Goal: Information Seeking & Learning: Learn about a topic

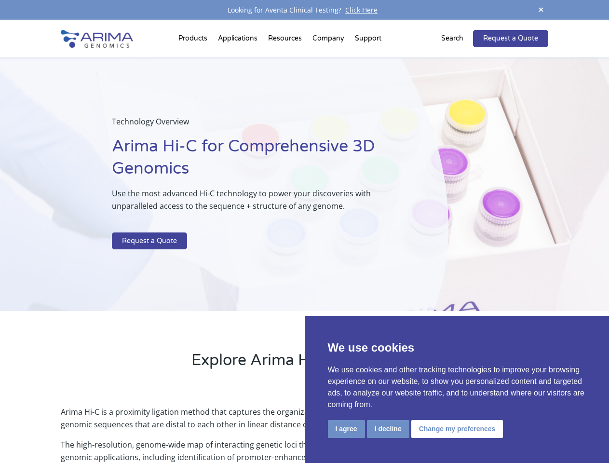
click at [304, 232] on p at bounding box center [256, 226] width 288 height 13
click at [346, 429] on button "I agree" at bounding box center [346, 429] width 37 height 18
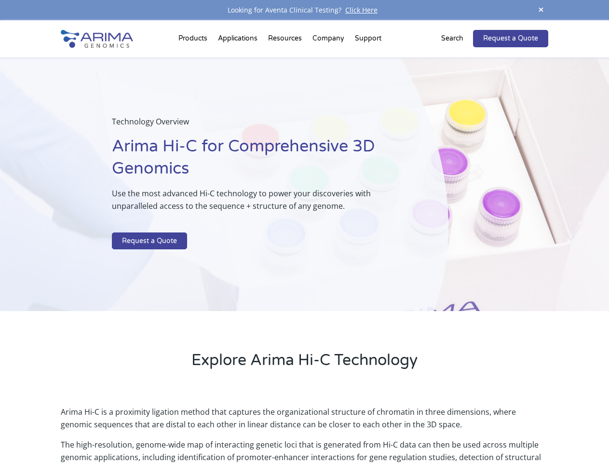
click at [388, 429] on p "Arima Hi-C is a proximity ligation method that captures the organizational stru…" at bounding box center [304, 422] width 487 height 33
click at [456, 429] on p "Arima Hi-C is a proximity ligation method that captures the organizational stru…" at bounding box center [304, 422] width 487 height 33
click at [541, 10] on span at bounding box center [541, 10] width 14 height 13
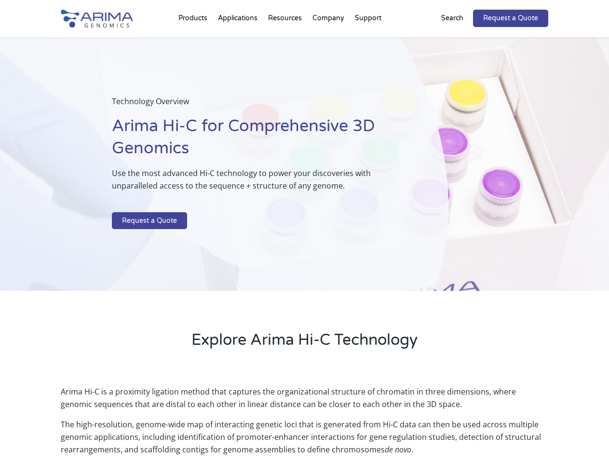
click at [304, 242] on div "Technology Overview Arima Hi-C for Comprehensive 3D Genomics Use the most advan…" at bounding box center [224, 164] width 449 height 254
click at [194, 41] on div "Technology Overview Arima Hi-C for Comprehensive 3D Genomics Use the most advan…" at bounding box center [224, 164] width 449 height 254
click at [286, 41] on div "Technology Overview Arima Hi-C for Comprehensive 3D Genomics Use the most advan…" at bounding box center [224, 164] width 449 height 254
click at [329, 41] on div "Technology Overview Arima Hi-C for Comprehensive 3D Genomics Use the most advan…" at bounding box center [224, 164] width 449 height 254
click at [368, 41] on div "Technology Overview Arima Hi-C for Comprehensive 3D Genomics Use the most advan…" at bounding box center [224, 164] width 449 height 254
